Goal: Book appointment/travel/reservation

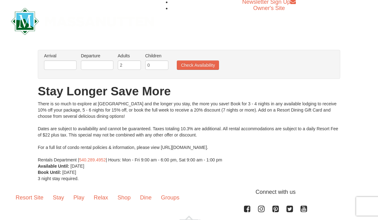
scroll to position [9, 0]
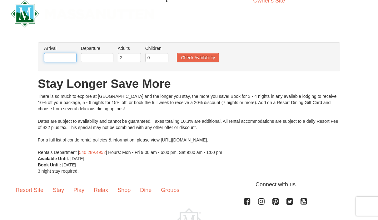
click at [59, 62] on input "text" at bounding box center [60, 57] width 32 height 9
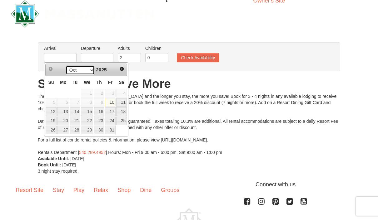
click at [87, 68] on select "Oct Nov Dec" at bounding box center [80, 70] width 29 height 9
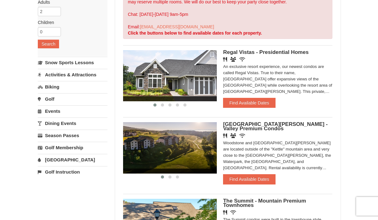
scroll to position [95, 0]
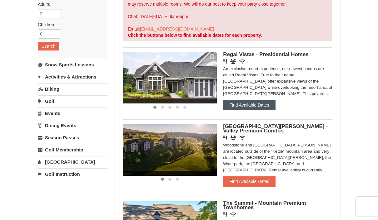
click at [255, 107] on button "Find Available Dates" at bounding box center [249, 105] width 52 height 10
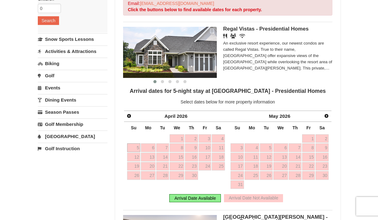
scroll to position [124, 0]
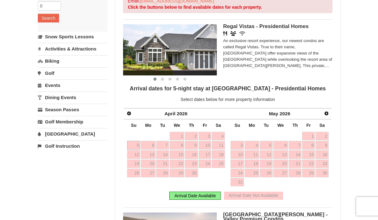
click at [130, 110] on link "Prev" at bounding box center [129, 113] width 9 height 9
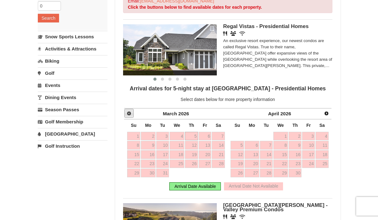
click at [131, 112] on span "Prev" at bounding box center [128, 113] width 5 height 5
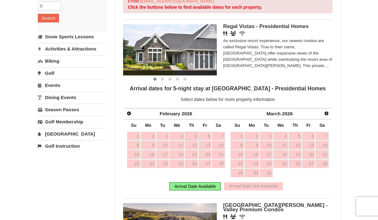
click at [129, 112] on span "Prev" at bounding box center [128, 113] width 5 height 5
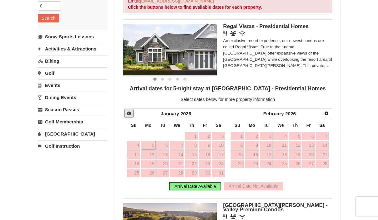
click at [133, 110] on link "Prev" at bounding box center [128, 113] width 9 height 9
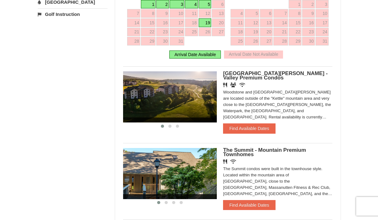
scroll to position [256, 0]
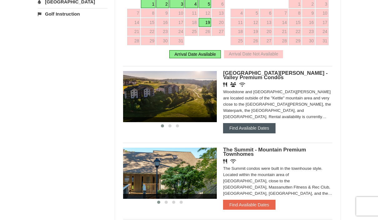
click at [264, 125] on button "Find Available Dates" at bounding box center [249, 128] width 52 height 10
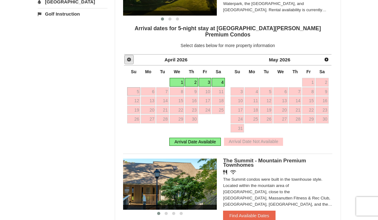
click at [130, 57] on span "Prev" at bounding box center [128, 59] width 5 height 5
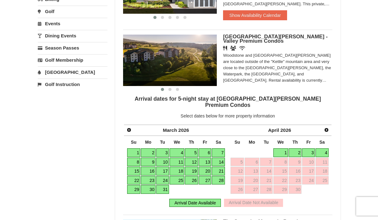
scroll to position [3, 0]
